Goal: Task Accomplishment & Management: Complete application form

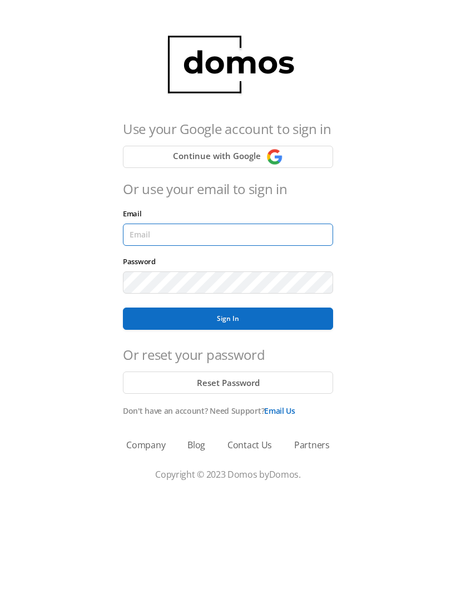
type input "[EMAIL_ADDRESS][DOMAIN_NAME]"
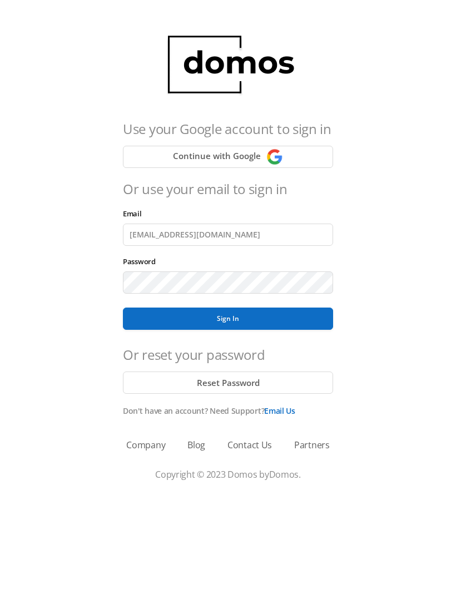
click at [228, 319] on button "Sign In" at bounding box center [228, 319] width 210 height 22
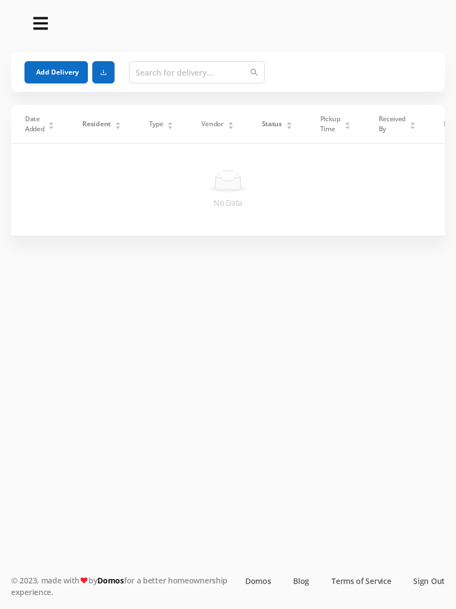
click at [41, 82] on button "Add Delivery" at bounding box center [55, 72] width 63 height 22
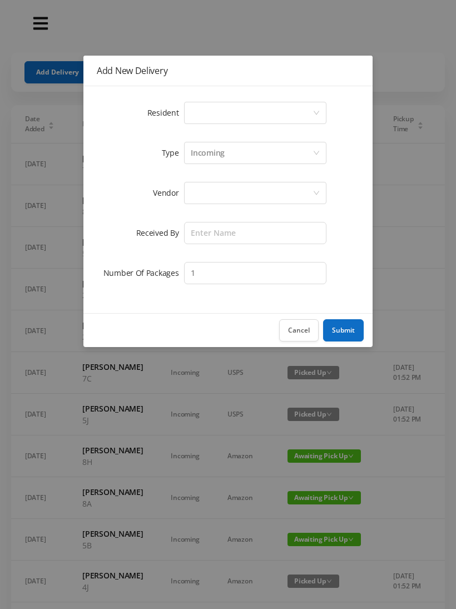
click at [301, 334] on button "Cancel" at bounding box center [298, 330] width 39 height 22
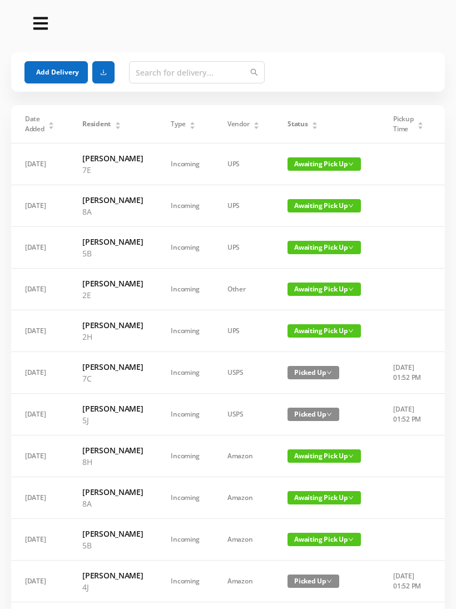
click at [311, 125] on div "Status" at bounding box center [303, 124] width 31 height 10
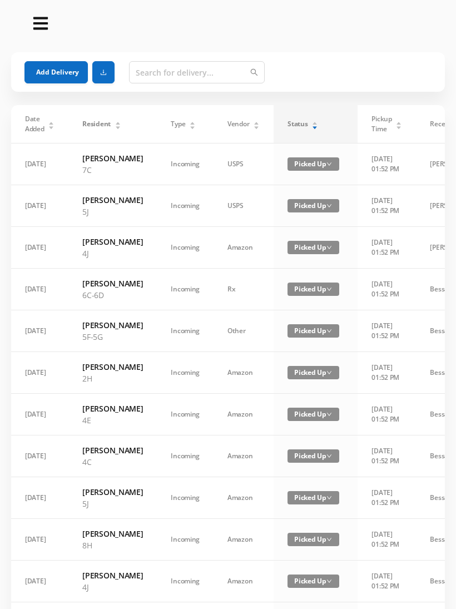
click at [310, 129] on div "Status" at bounding box center [303, 124] width 31 height 10
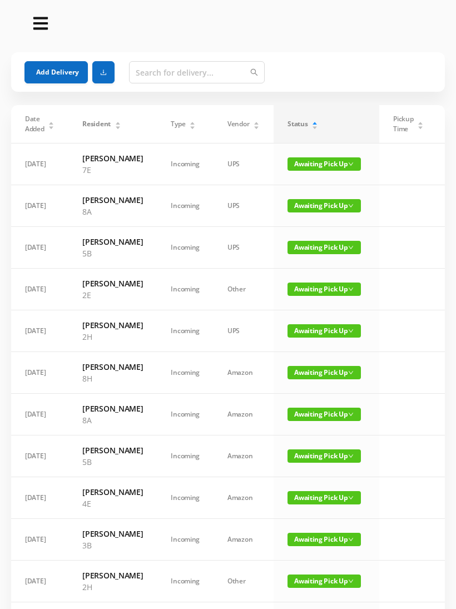
click at [313, 296] on span "Awaiting Pick Up" at bounding box center [324, 289] width 73 height 13
click at [313, 370] on link "Picked Up" at bounding box center [314, 369] width 72 height 18
click at [50, 70] on button "Add Delivery" at bounding box center [55, 72] width 63 height 22
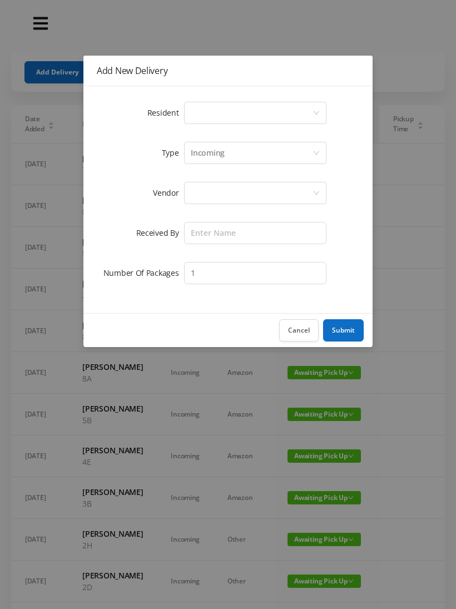
click at [205, 120] on div "Select a person" at bounding box center [252, 112] width 122 height 21
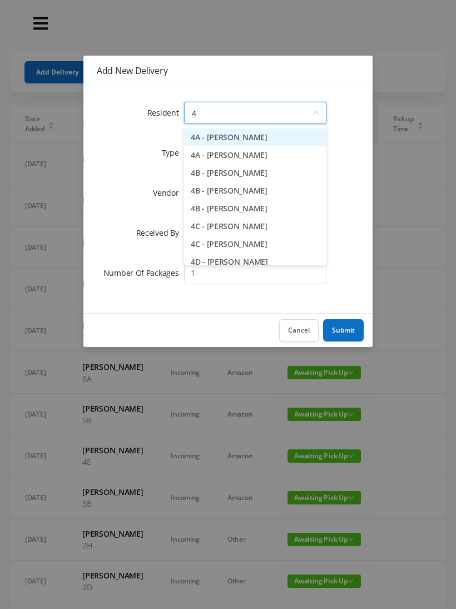
type input "4c"
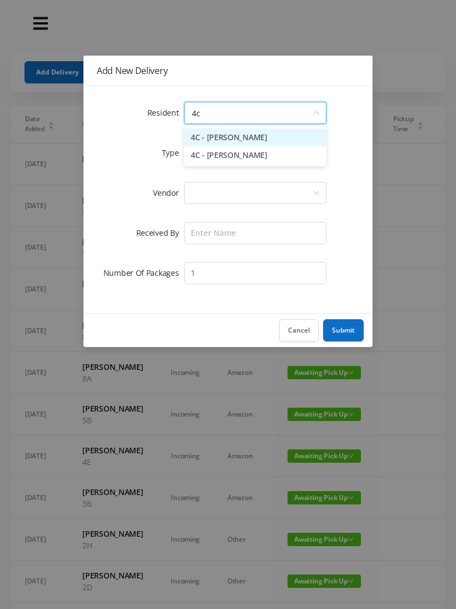
click at [224, 157] on li "4C - Paul Schickler" at bounding box center [255, 155] width 142 height 18
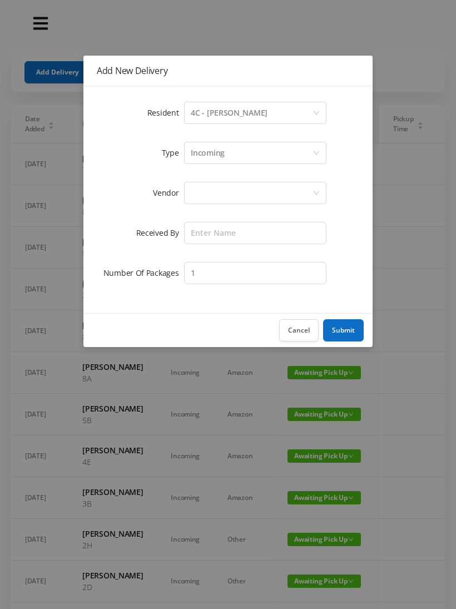
click at [211, 197] on div at bounding box center [252, 192] width 122 height 21
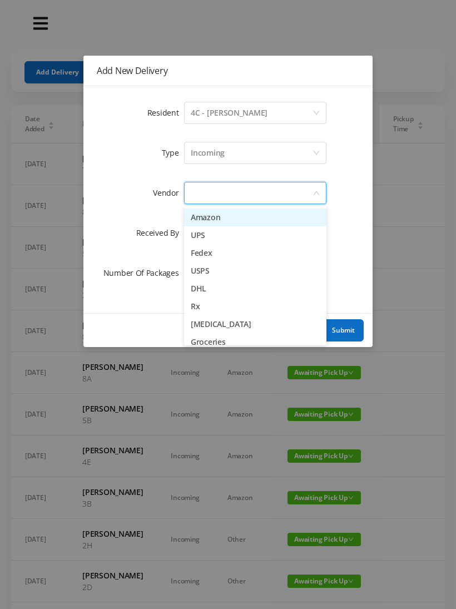
click at [225, 250] on li "Fedex" at bounding box center [255, 253] width 142 height 18
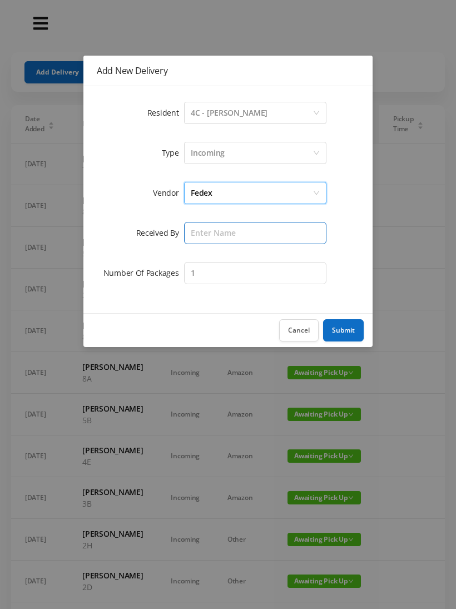
click at [209, 231] on input "text" at bounding box center [255, 233] width 142 height 22
type input "Wayne"
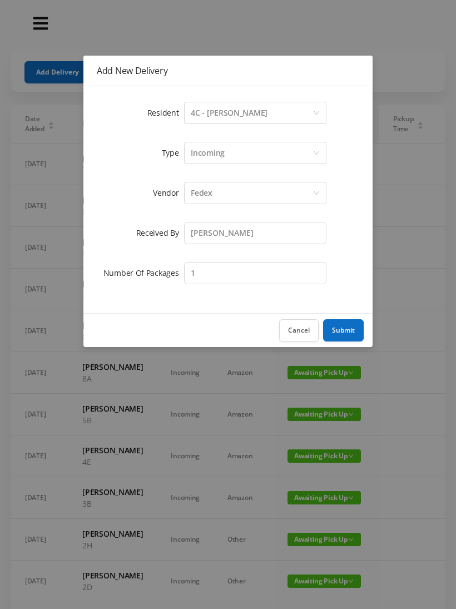
click at [352, 331] on button "Submit" at bounding box center [343, 330] width 41 height 22
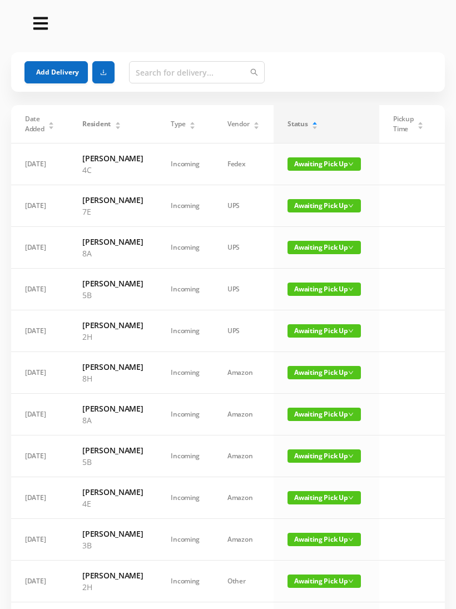
click at [57, 67] on button "Add Delivery" at bounding box center [55, 72] width 63 height 22
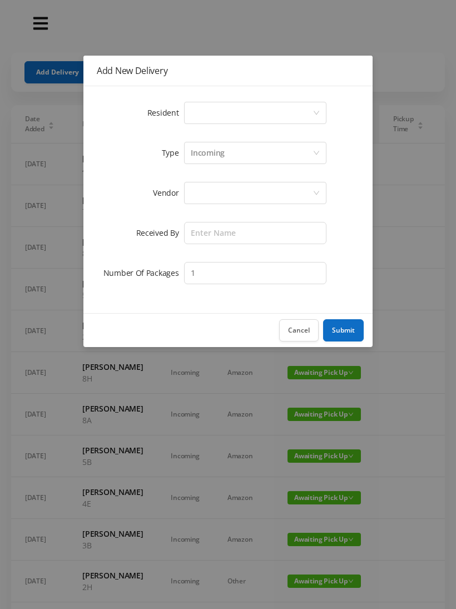
click at [199, 110] on div "Select a person" at bounding box center [252, 112] width 122 height 21
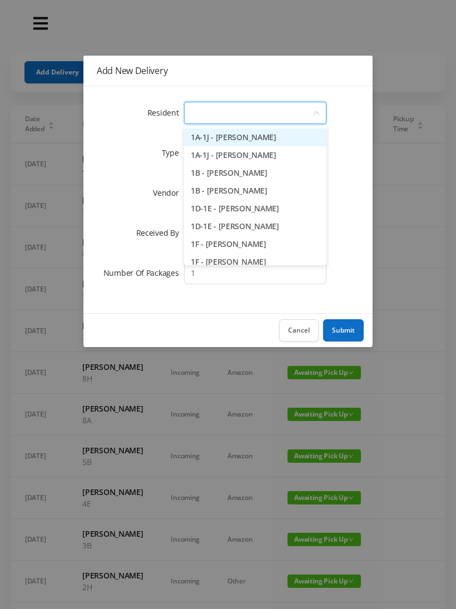
type input "7"
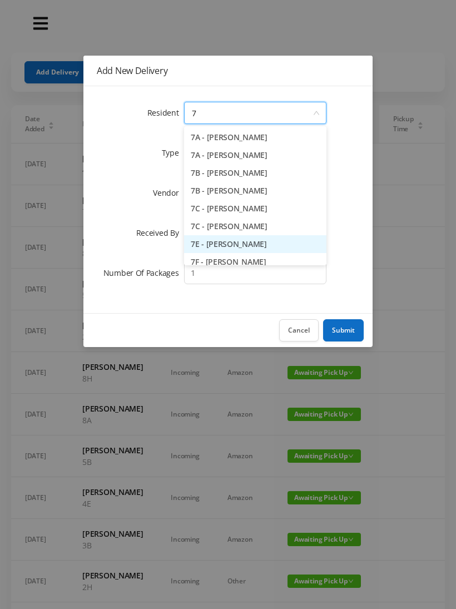
click at [240, 243] on li "7E - Jonathan Fried" at bounding box center [255, 244] width 142 height 18
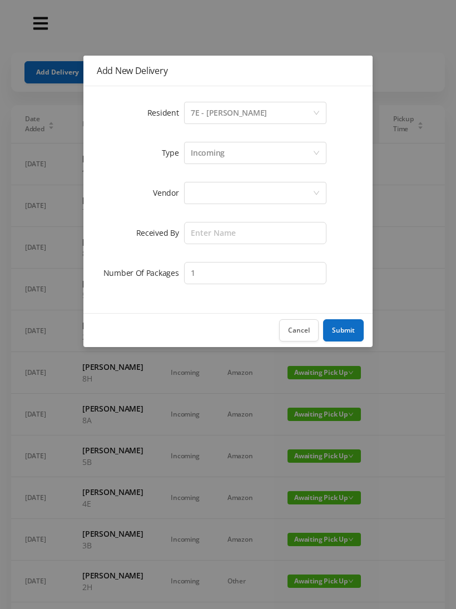
click at [204, 197] on div at bounding box center [252, 192] width 122 height 21
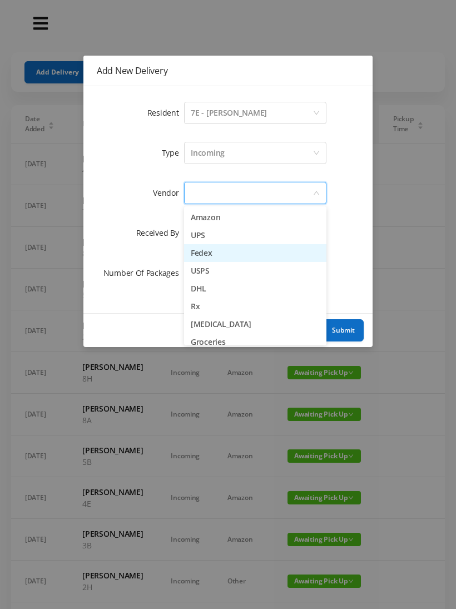
click at [214, 253] on li "Fedex" at bounding box center [255, 253] width 142 height 18
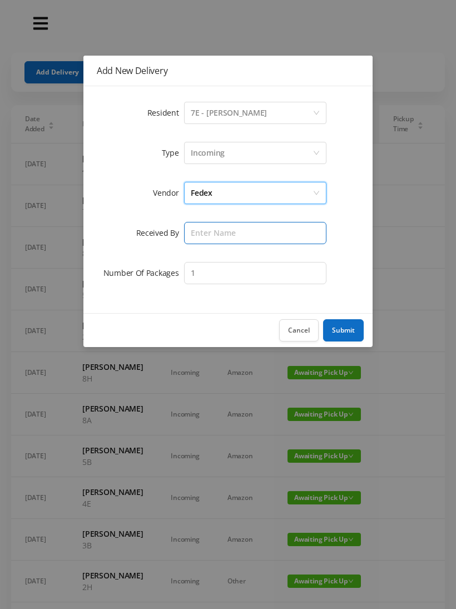
click at [198, 234] on input "text" at bounding box center [255, 233] width 142 height 22
type input "Wayne"
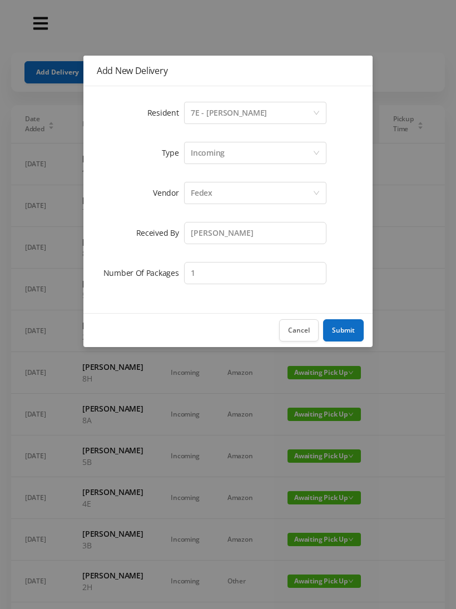
click at [339, 330] on button "Submit" at bounding box center [343, 330] width 41 height 22
